Goal: Task Accomplishment & Management: Use online tool/utility

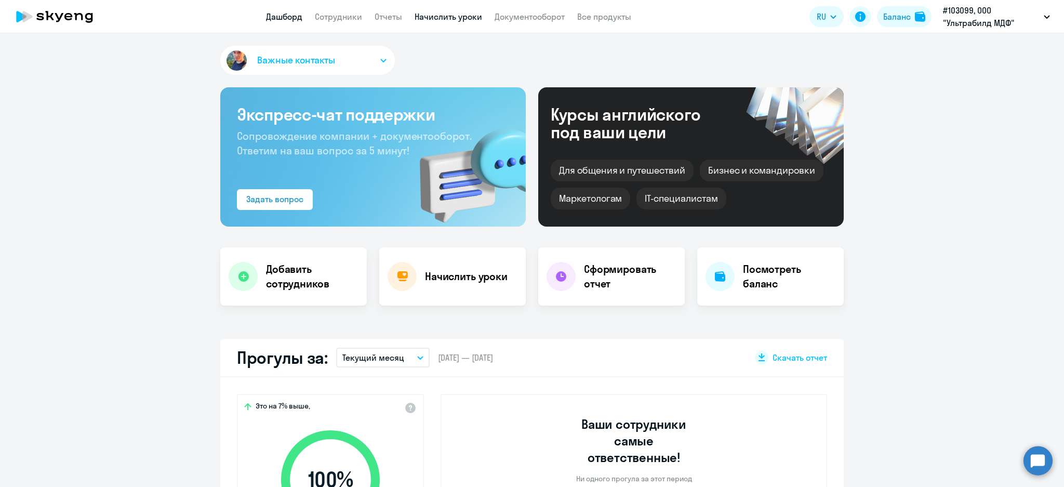
click at [447, 15] on link "Начислить уроки" at bounding box center [449, 16] width 68 height 10
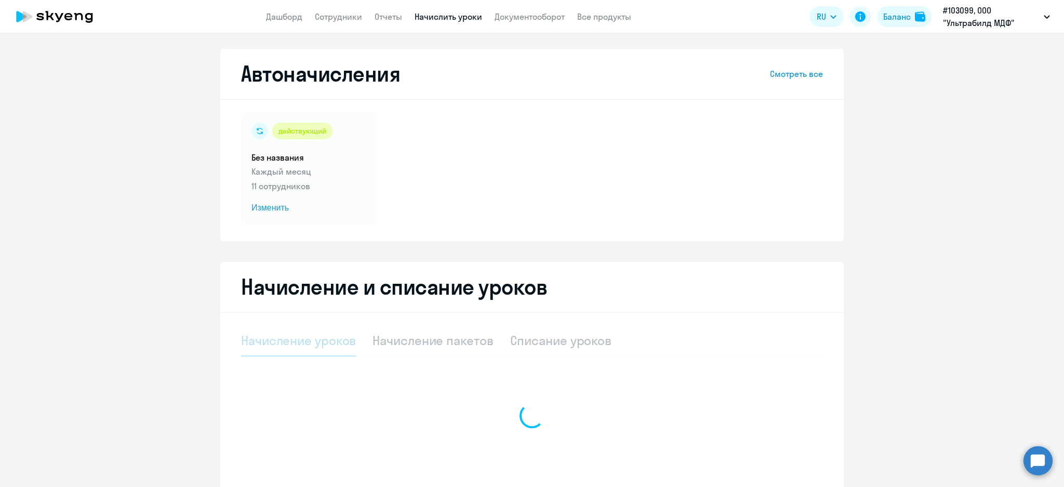
select select "10"
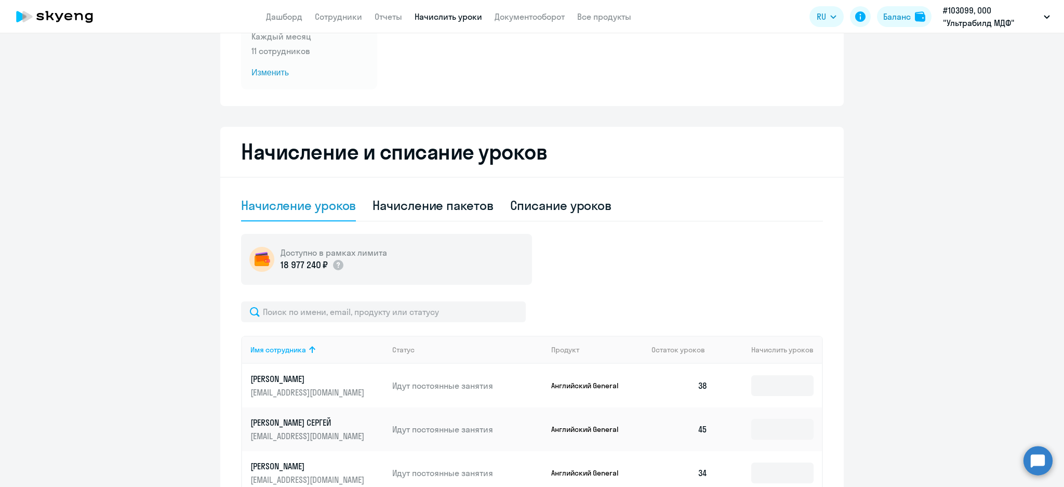
scroll to position [138, 0]
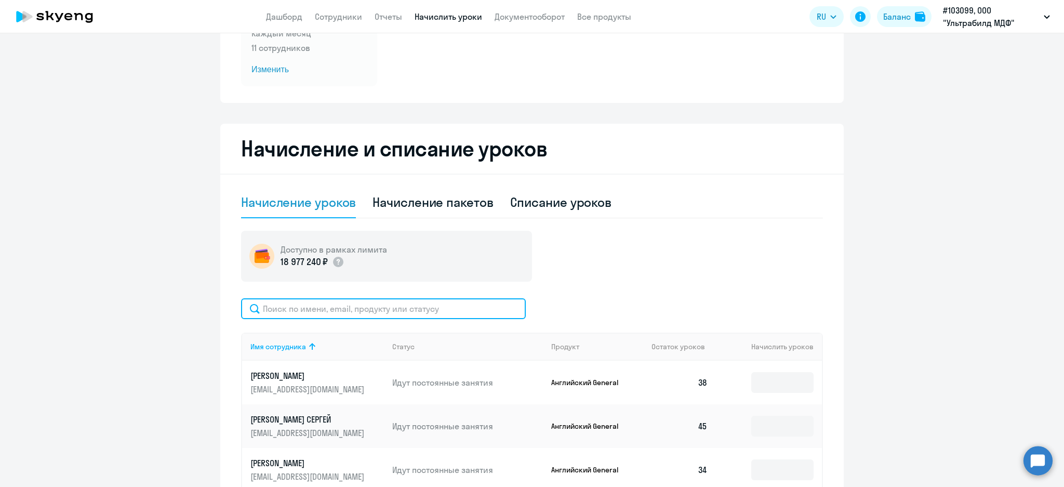
click at [360, 303] on input "text" at bounding box center [383, 308] width 285 height 21
type input "[PERSON_NAME]"
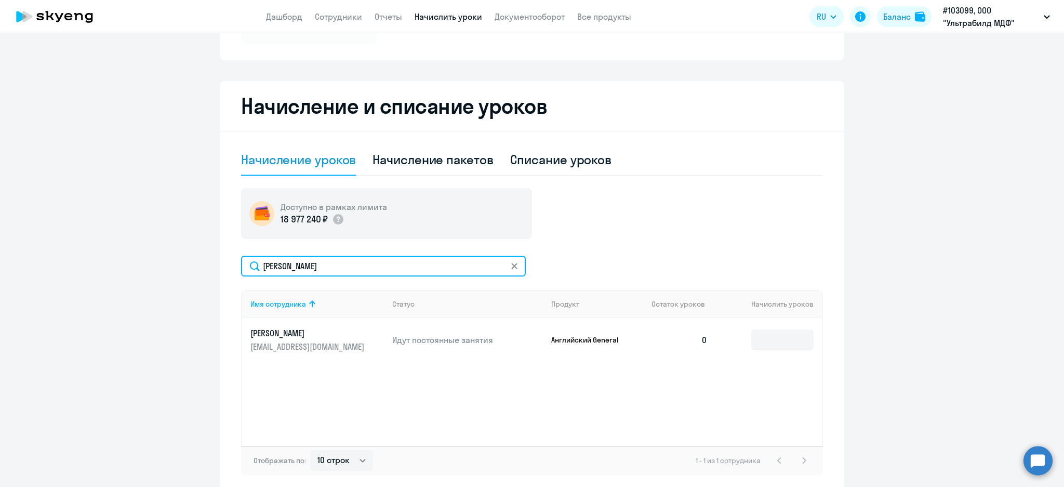
scroll to position [227, 0]
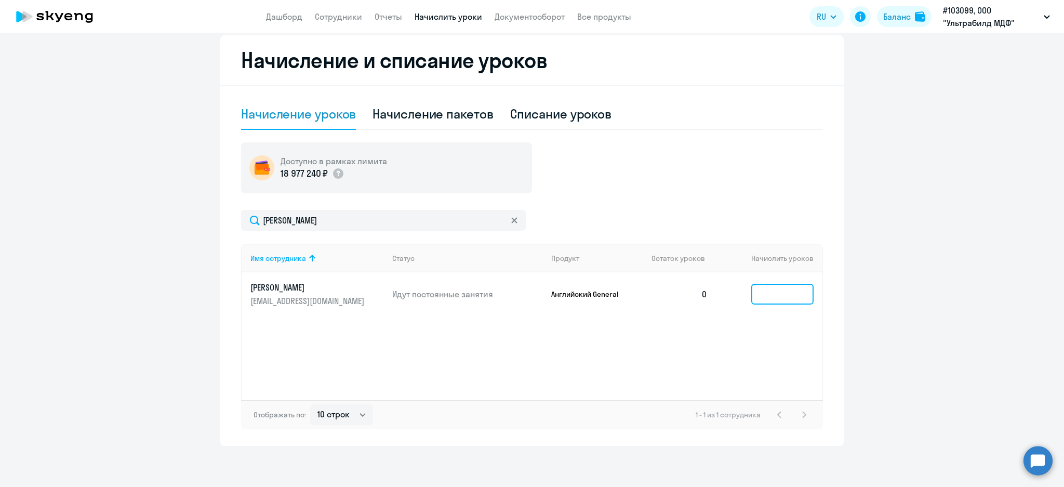
click at [770, 296] on input at bounding box center [782, 294] width 62 height 21
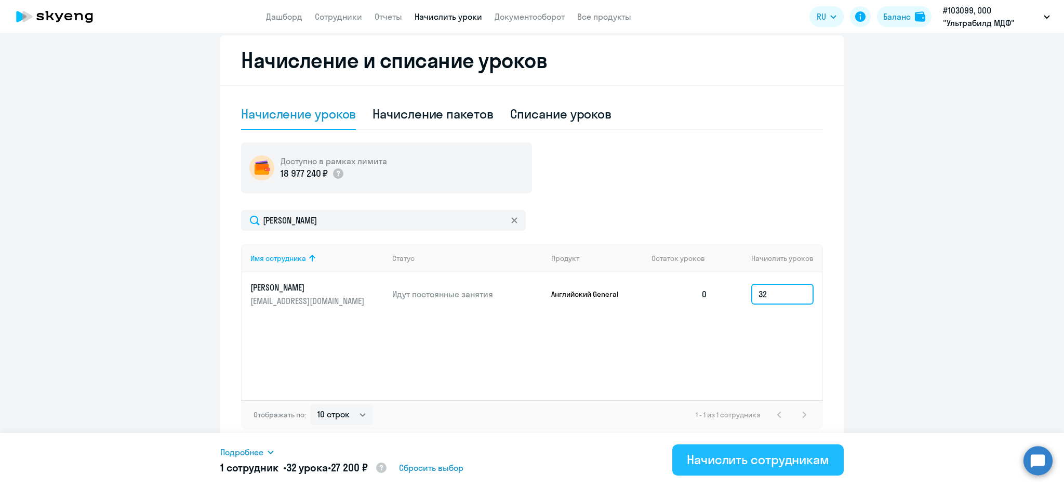
type input "32"
click at [774, 450] on button "Начислить сотрудникам" at bounding box center [757, 459] width 171 height 31
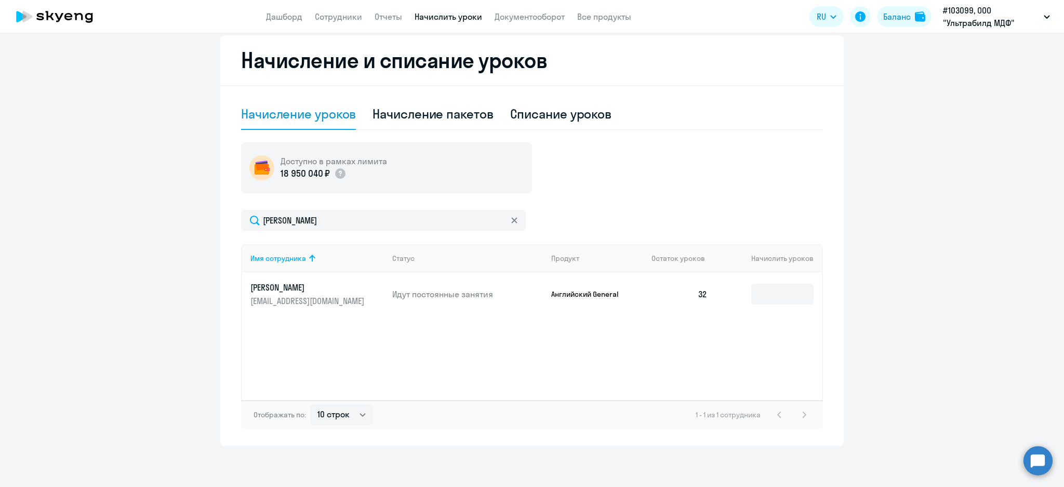
click at [511, 220] on icon at bounding box center [514, 220] width 6 height 6
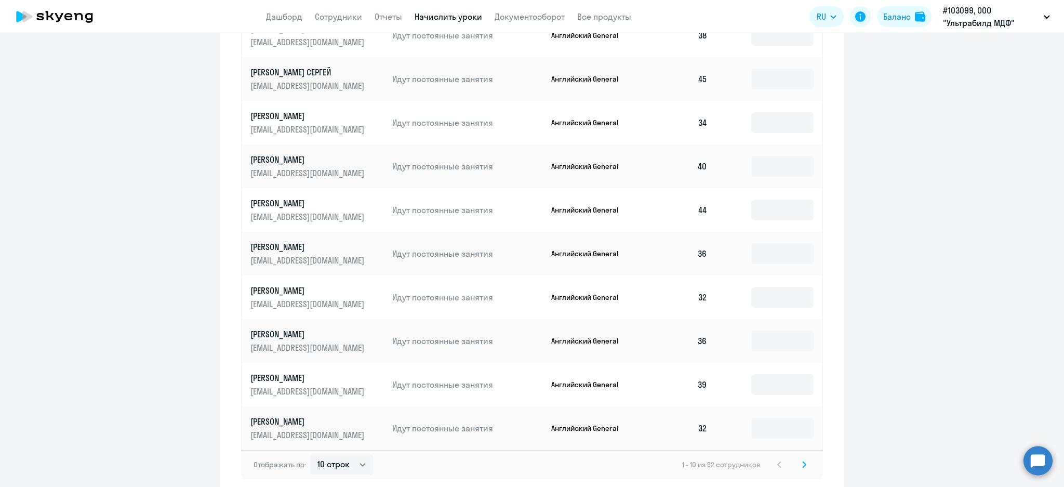
scroll to position [535, 0]
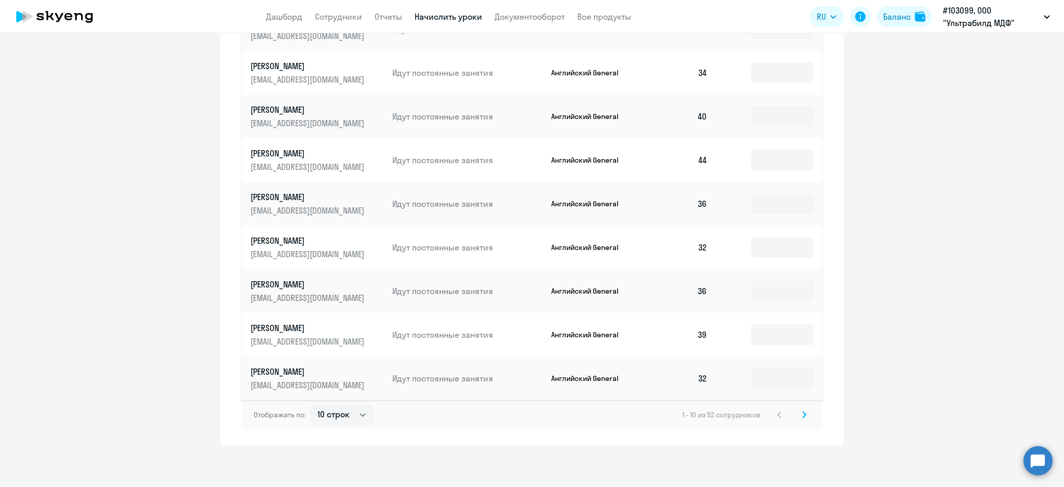
click at [801, 415] on svg-icon at bounding box center [804, 414] width 12 height 12
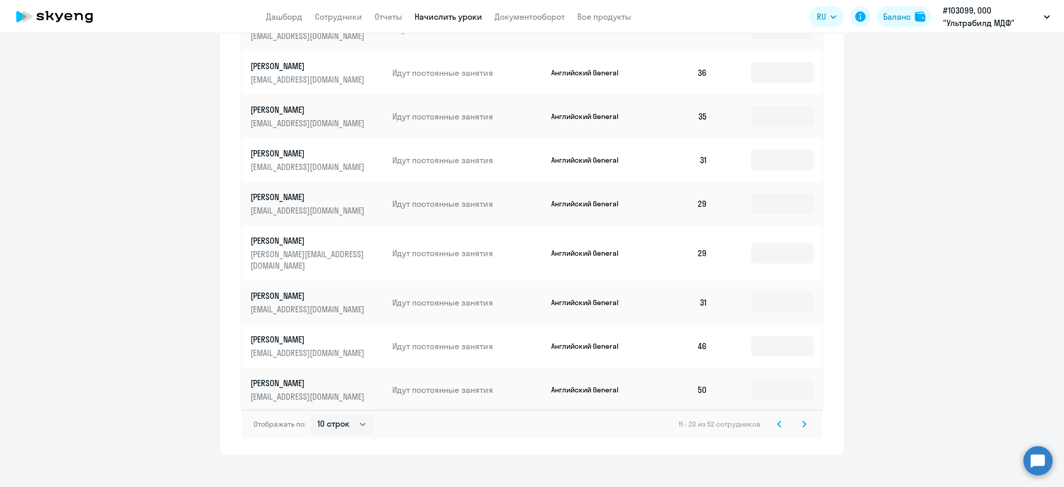
click at [795, 409] on div "Отображать по: 10 строк 30 строк 50 строк 11 - 20 из 52 сотрудников" at bounding box center [532, 423] width 582 height 29
click at [802, 420] on icon at bounding box center [804, 423] width 4 height 7
